Goal: Task Accomplishment & Management: Manage account settings

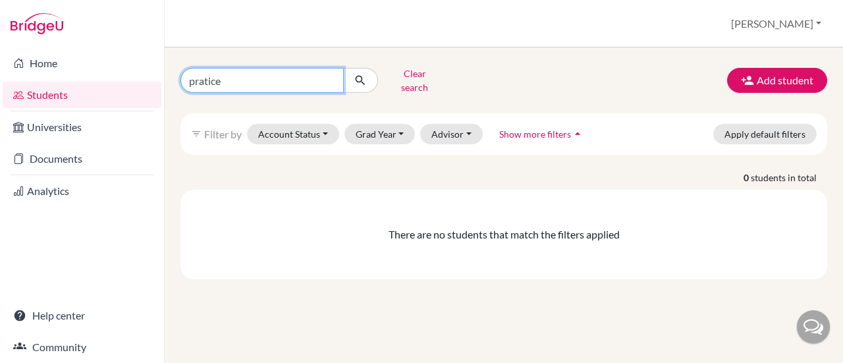
click at [328, 76] on input "pratice" at bounding box center [261, 80] width 163 height 25
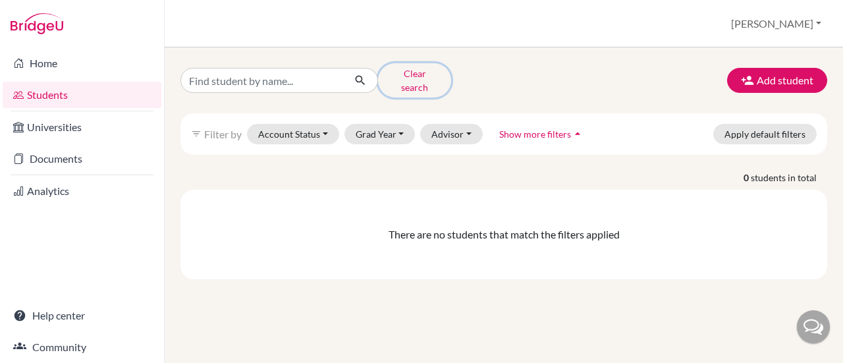
click at [430, 76] on button "Clear search" at bounding box center [414, 80] width 73 height 34
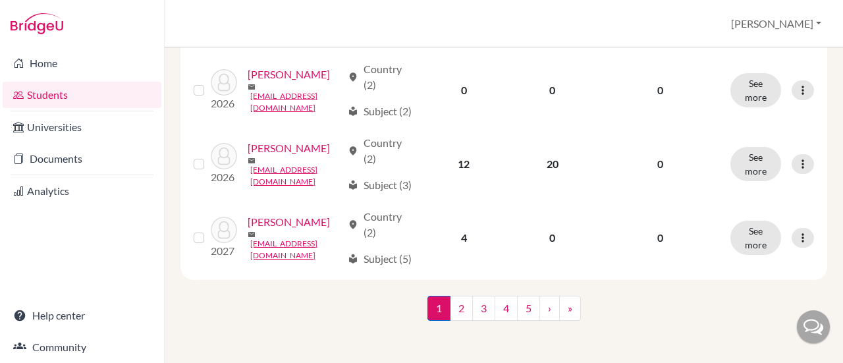
scroll to position [1756, 0]
click at [523, 313] on link "5" at bounding box center [528, 308] width 23 height 25
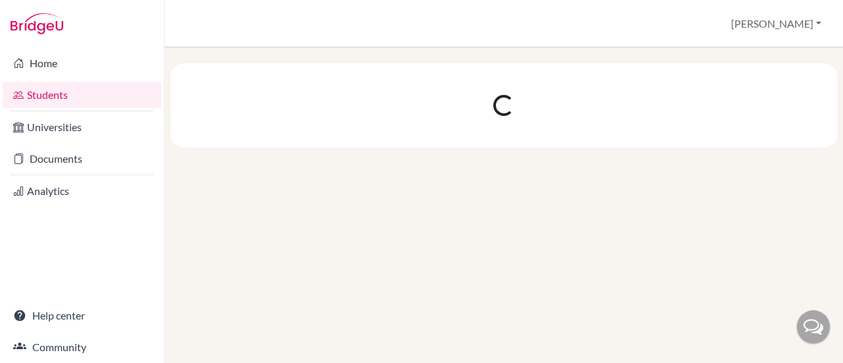
scroll to position [0, 0]
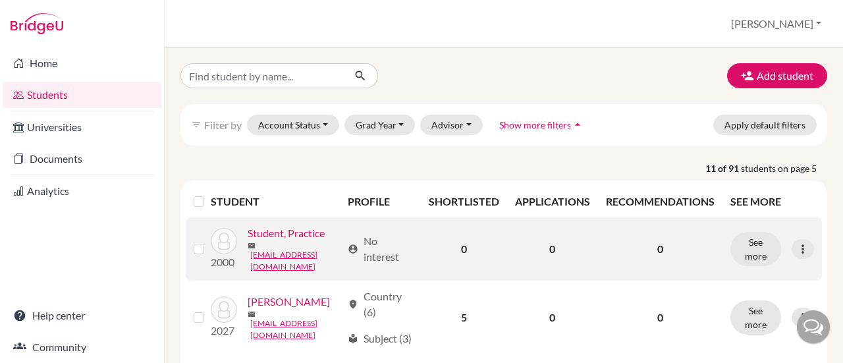
click at [248, 241] on link "Student, Practice" at bounding box center [286, 233] width 77 height 16
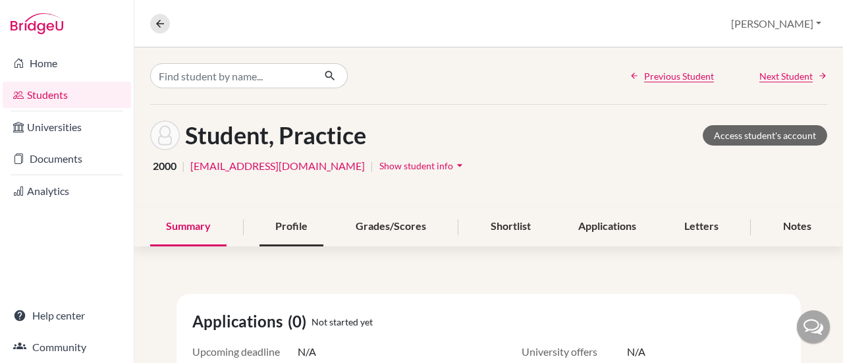
click at [267, 220] on div "Profile" at bounding box center [291, 226] width 64 height 39
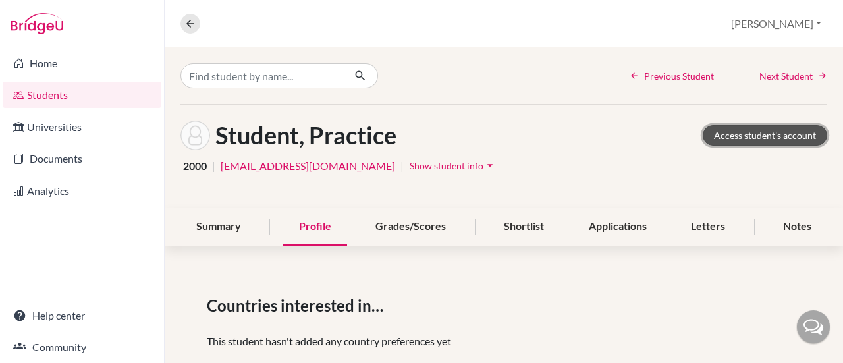
click at [747, 135] on link "Access student's account" at bounding box center [765, 135] width 124 height 20
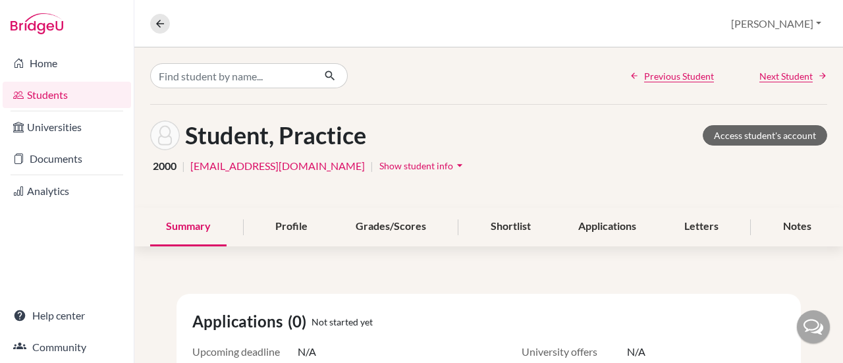
click at [453, 165] on icon "arrow_drop_down" at bounding box center [459, 165] width 13 height 13
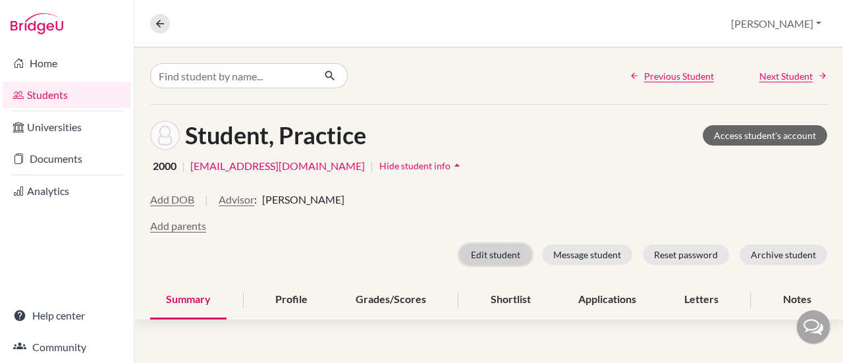
click at [496, 252] on button "Edit student" at bounding box center [496, 254] width 72 height 20
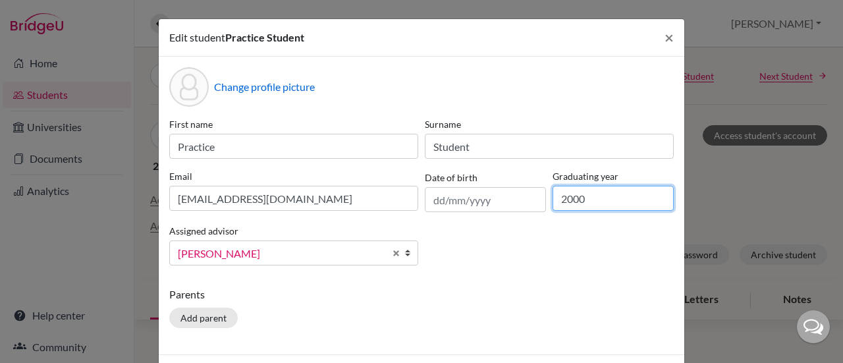
click at [588, 202] on input "2000" at bounding box center [613, 198] width 121 height 25
type input "2026"
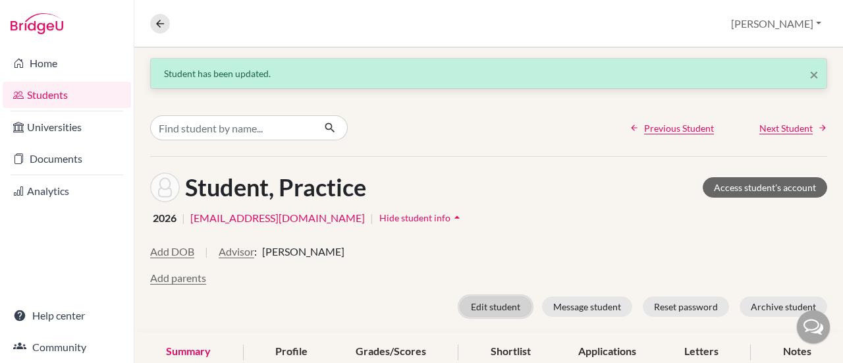
click at [483, 305] on button "Edit student" at bounding box center [496, 306] width 72 height 20
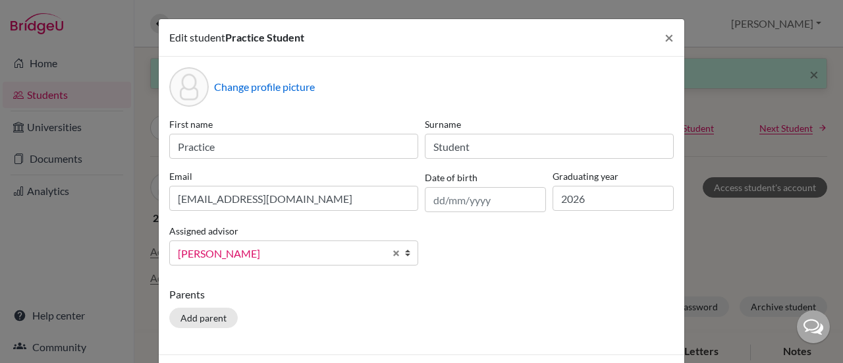
click at [745, 242] on div "Edit student Practice Student × Change profile picture First name Practice Surn…" at bounding box center [421, 181] width 843 height 363
click at [670, 35] on button "×" at bounding box center [669, 37] width 30 height 37
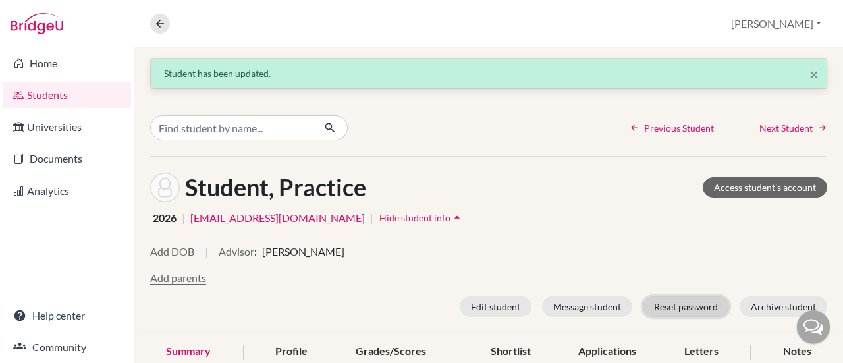
click at [674, 308] on button "Reset password" at bounding box center [686, 306] width 86 height 20
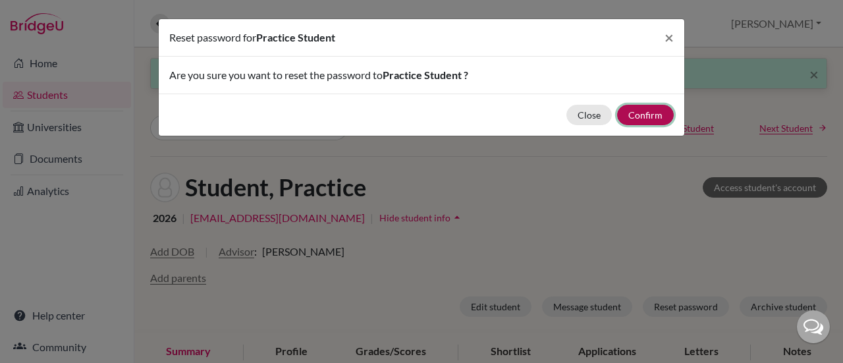
click at [652, 118] on button "Confirm" at bounding box center [645, 115] width 57 height 20
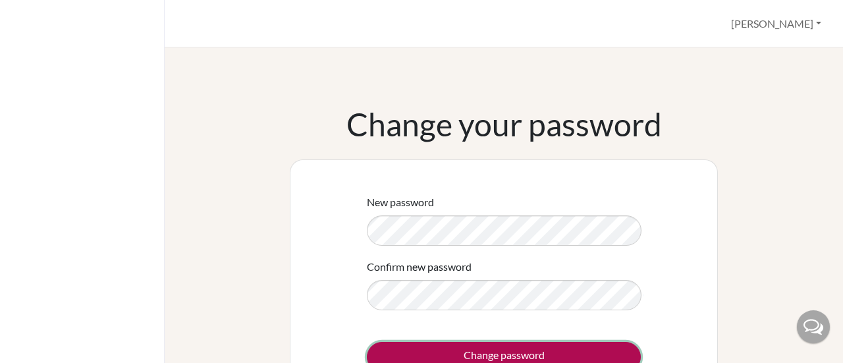
click at [502, 354] on input "Change password" at bounding box center [504, 357] width 274 height 30
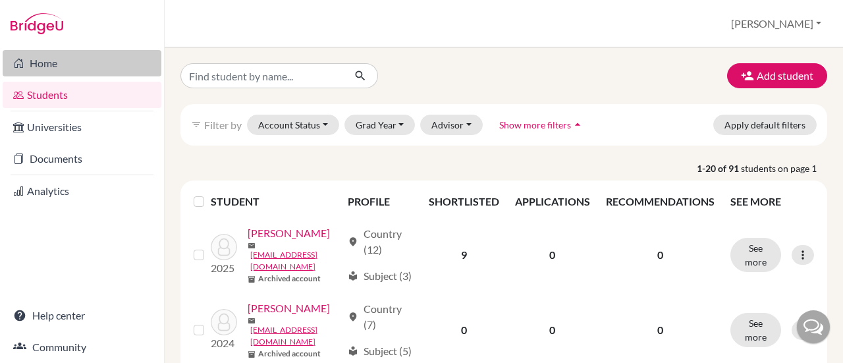
click at [50, 57] on link "Home" at bounding box center [82, 63] width 159 height 26
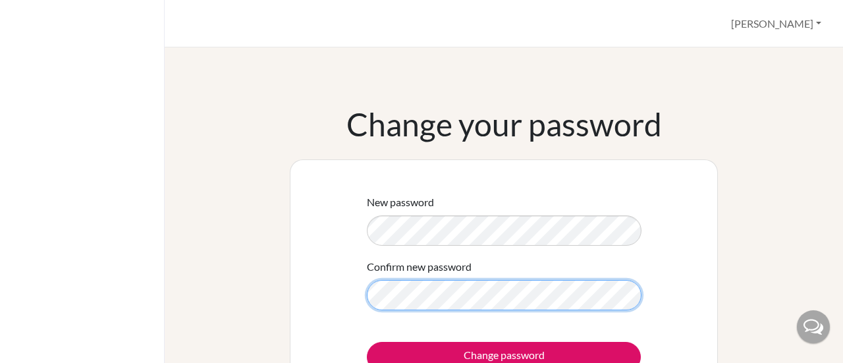
click at [367, 342] on input "Change password" at bounding box center [504, 357] width 274 height 30
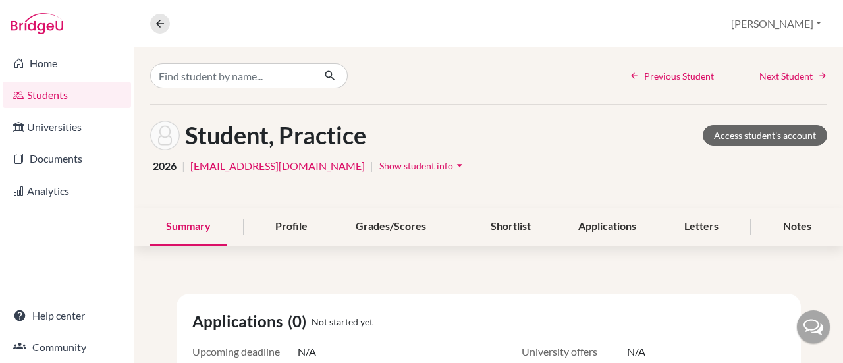
click at [298, 140] on h1 "Student, Practice" at bounding box center [275, 135] width 181 height 28
click at [271, 234] on div "Profile" at bounding box center [291, 226] width 64 height 39
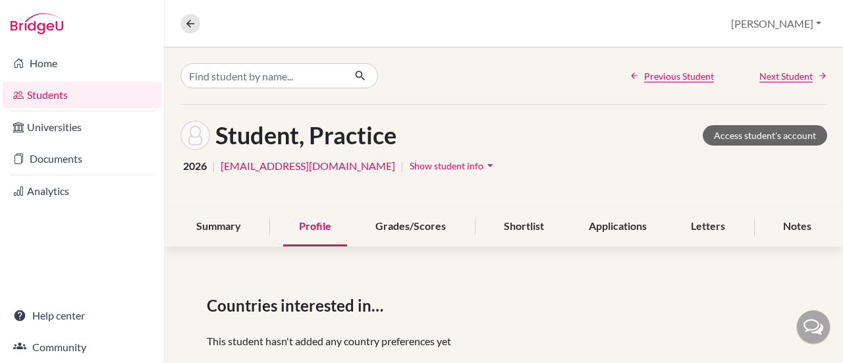
click at [332, 144] on h1 "Student, Practice" at bounding box center [305, 135] width 181 height 28
click at [410, 163] on span "Show student info" at bounding box center [447, 165] width 74 height 11
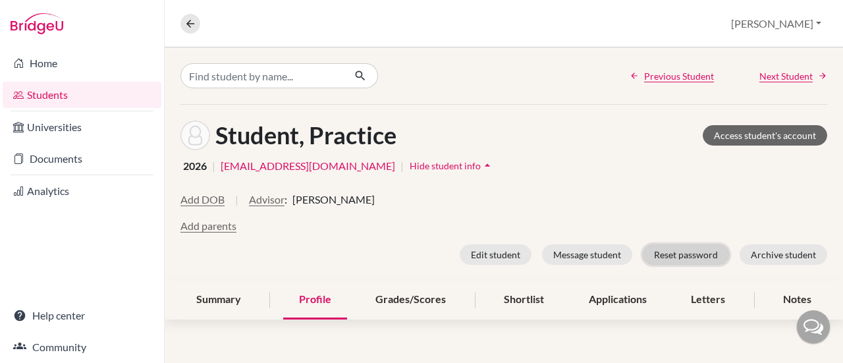
click at [676, 256] on button "Reset password" at bounding box center [686, 254] width 86 height 20
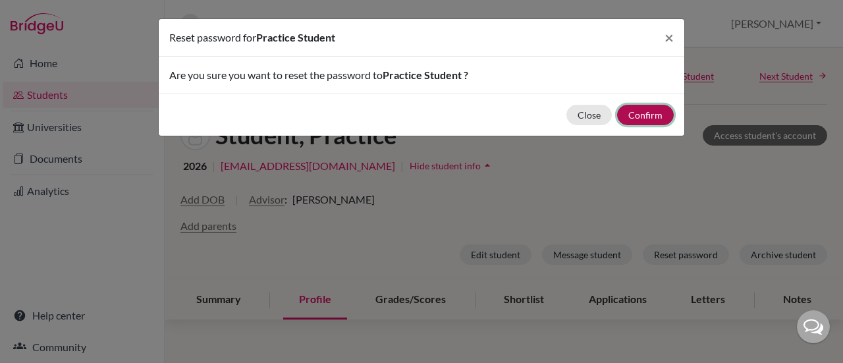
click at [647, 116] on button "Confirm" at bounding box center [645, 115] width 57 height 20
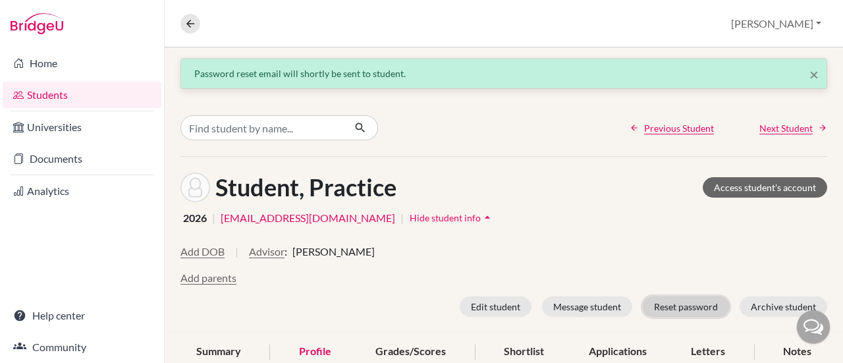
click at [662, 308] on button "Reset password" at bounding box center [686, 306] width 86 height 20
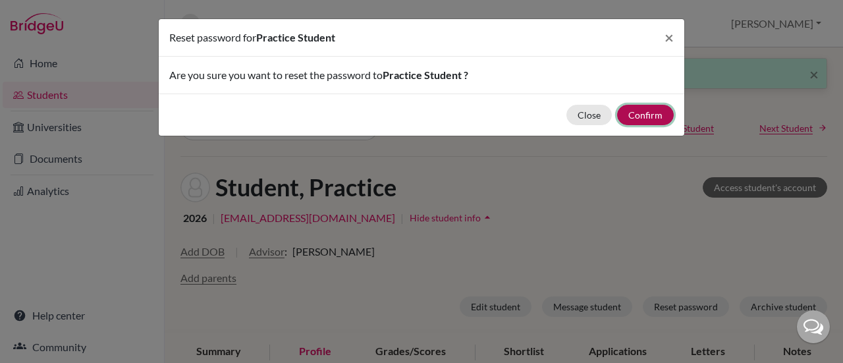
click at [641, 115] on button "Confirm" at bounding box center [645, 115] width 57 height 20
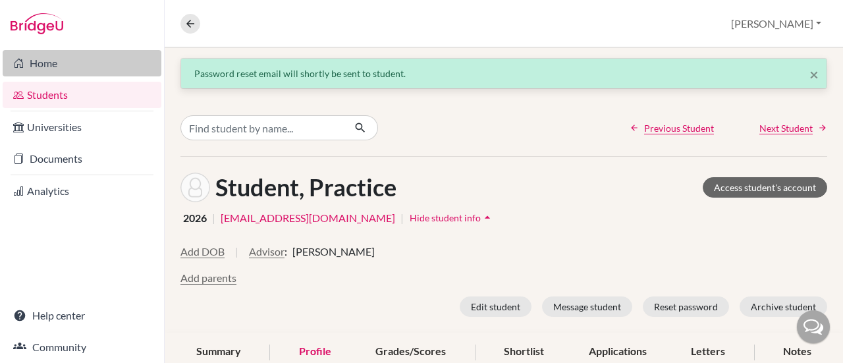
click at [34, 58] on link "Home" at bounding box center [82, 63] width 159 height 26
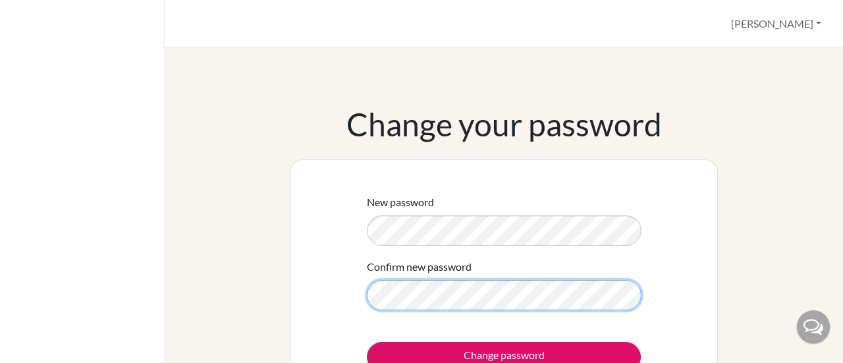
click at [367, 342] on input "Change password" at bounding box center [504, 357] width 274 height 30
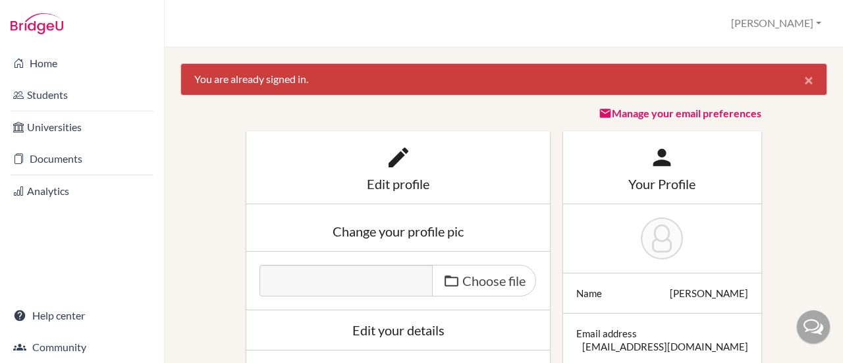
click at [804, 78] on span "×" at bounding box center [808, 79] width 9 height 19
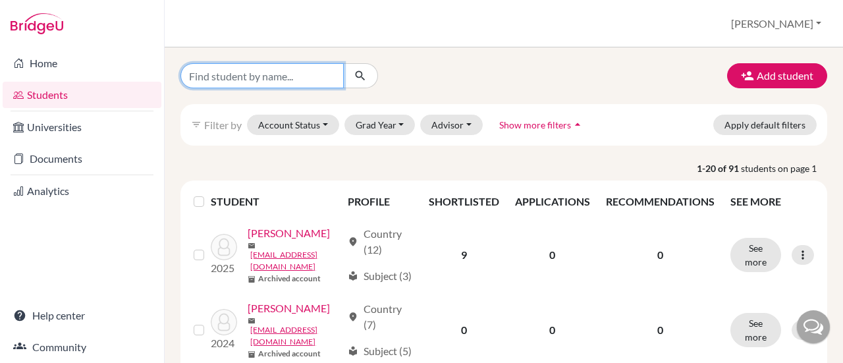
click at [270, 77] on input "Find student by name..." at bounding box center [261, 75] width 163 height 25
type input "p"
